Goal: Book appointment/travel/reservation

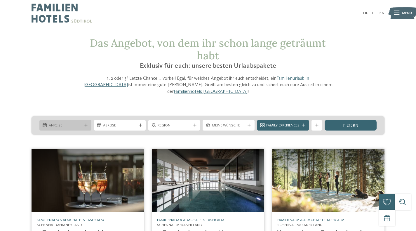
click at [79, 120] on div "Anreise" at bounding box center [65, 125] width 52 height 10
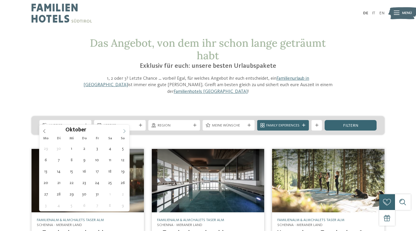
click at [126, 132] on icon at bounding box center [124, 131] width 4 height 4
type input "****"
click at [126, 132] on icon at bounding box center [124, 131] width 4 height 4
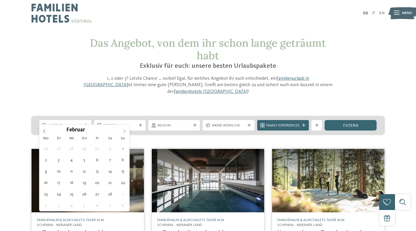
click at [126, 132] on icon at bounding box center [124, 131] width 4 height 4
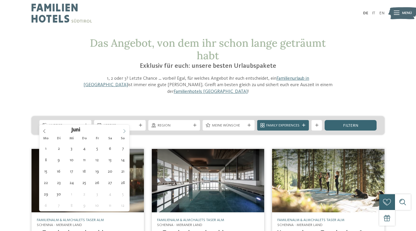
click at [126, 132] on icon at bounding box center [124, 131] width 4 height 4
type div "[DATE]"
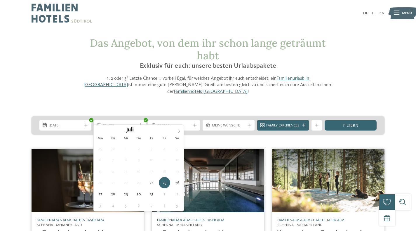
type input "****"
type div "[DATE]"
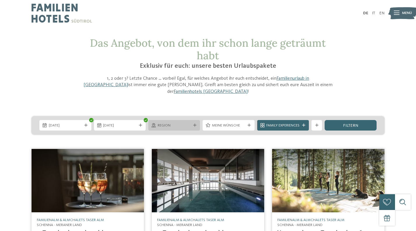
click at [192, 124] on div at bounding box center [194, 125] width 5 height 3
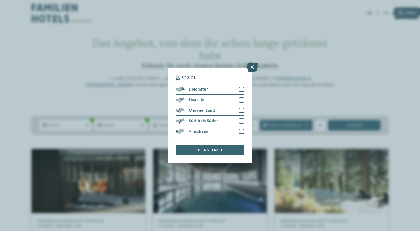
click at [254, 67] on icon at bounding box center [251, 67] width 11 height 9
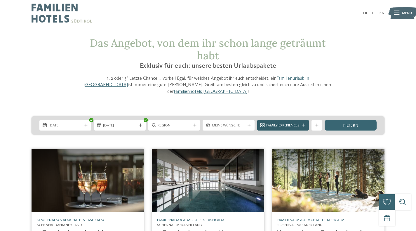
click at [303, 124] on icon at bounding box center [303, 125] width 3 height 3
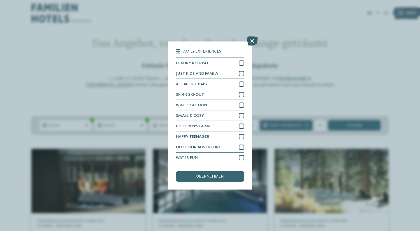
click at [254, 42] on icon at bounding box center [251, 40] width 11 height 9
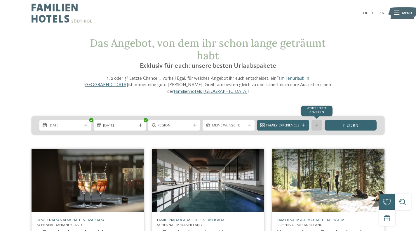
click at [320, 120] on div "Weitere Filter anzeigen" at bounding box center [316, 125] width 10 height 10
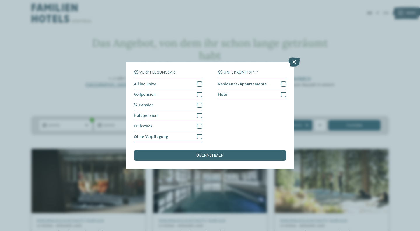
click at [294, 61] on icon at bounding box center [293, 61] width 11 height 9
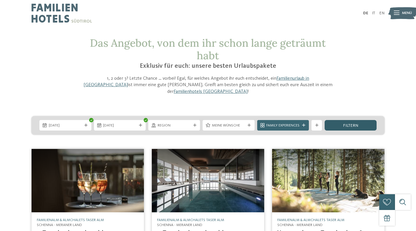
click at [339, 120] on div "filtern" at bounding box center [350, 125] width 52 height 10
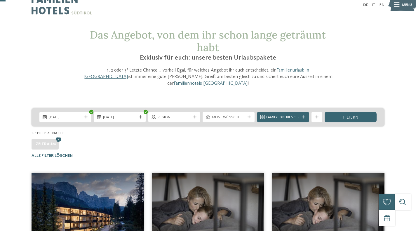
scroll to position [7, 0]
